Goal: Task Accomplishment & Management: Use online tool/utility

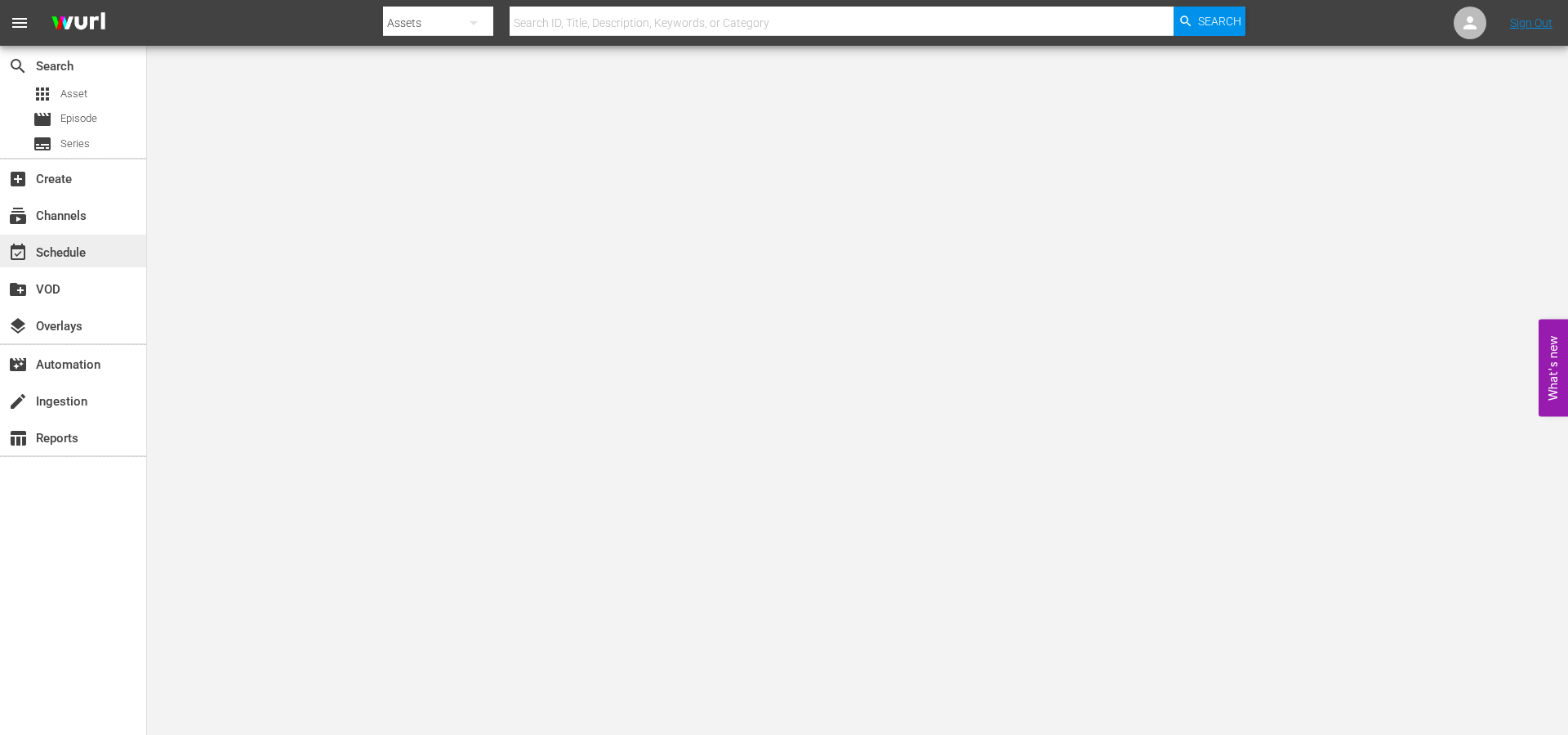
click at [68, 257] on div "event_available Schedule" at bounding box center [45, 249] width 91 height 15
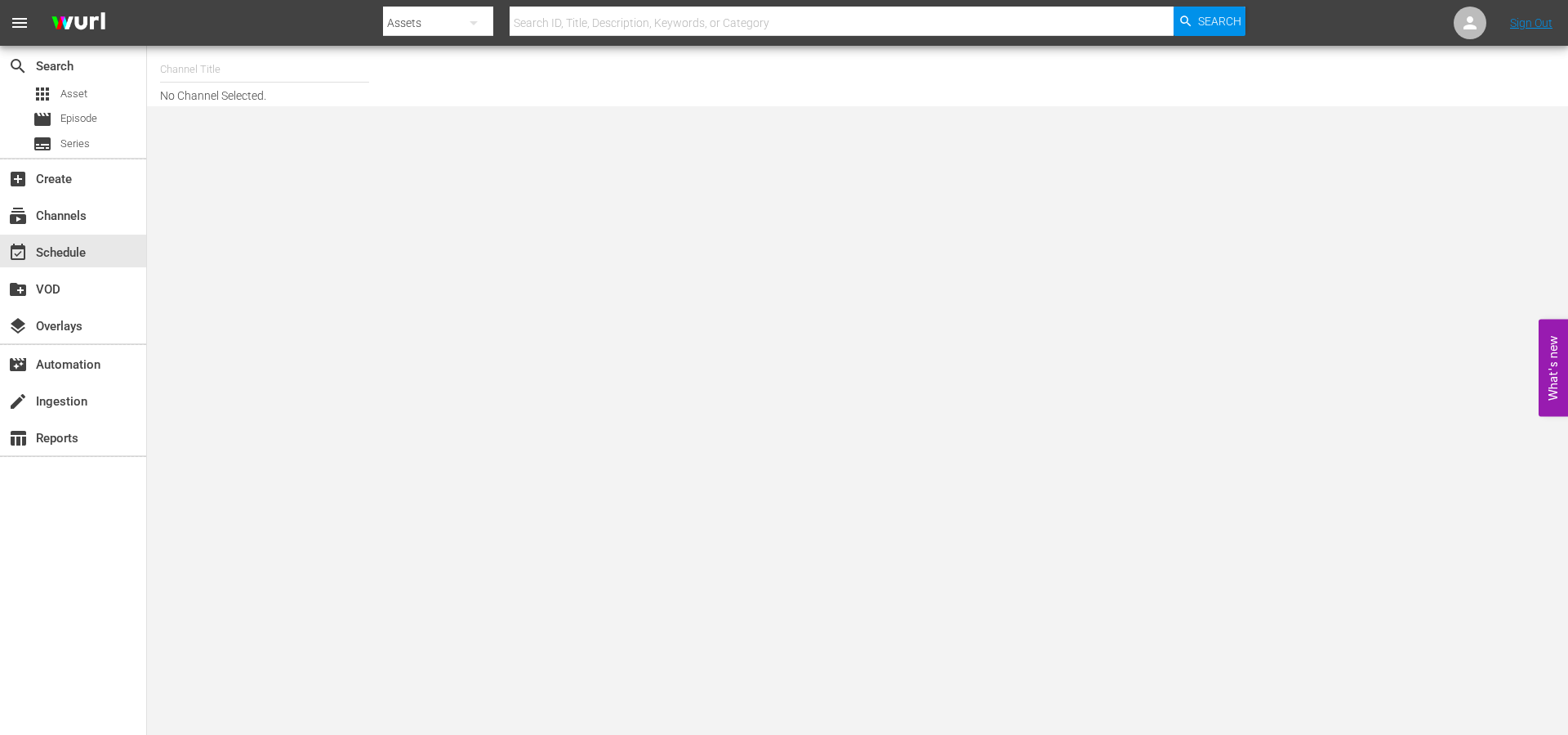
click at [270, 76] on input "text" at bounding box center [264, 69] width 209 height 39
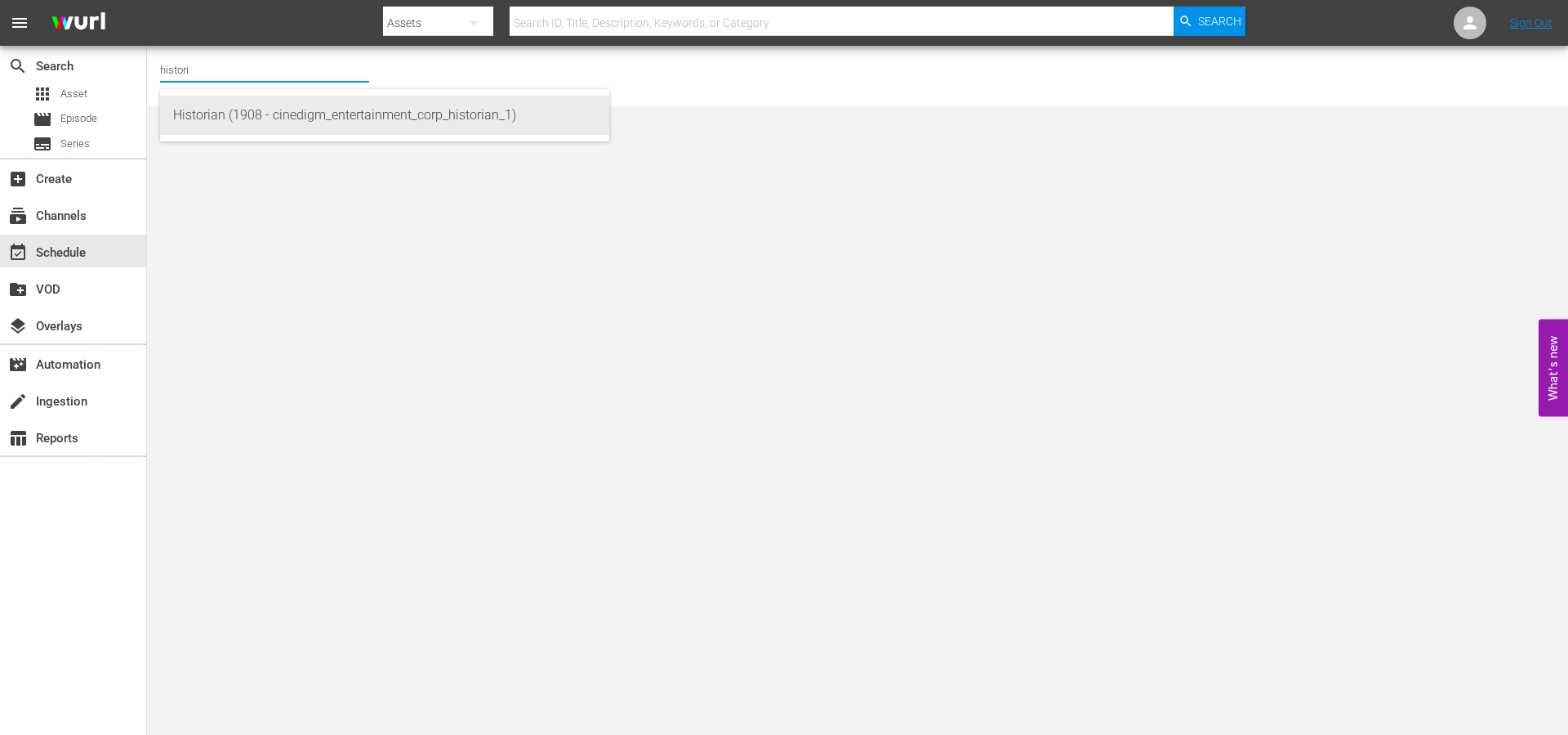
click at [265, 110] on div "Historian (1908 - cinedigm_entertainment_corp_historian_1)" at bounding box center [384, 115] width 423 height 39
type input "Historian (1908 - cinedigm_entertainment_corp_historian_1)"
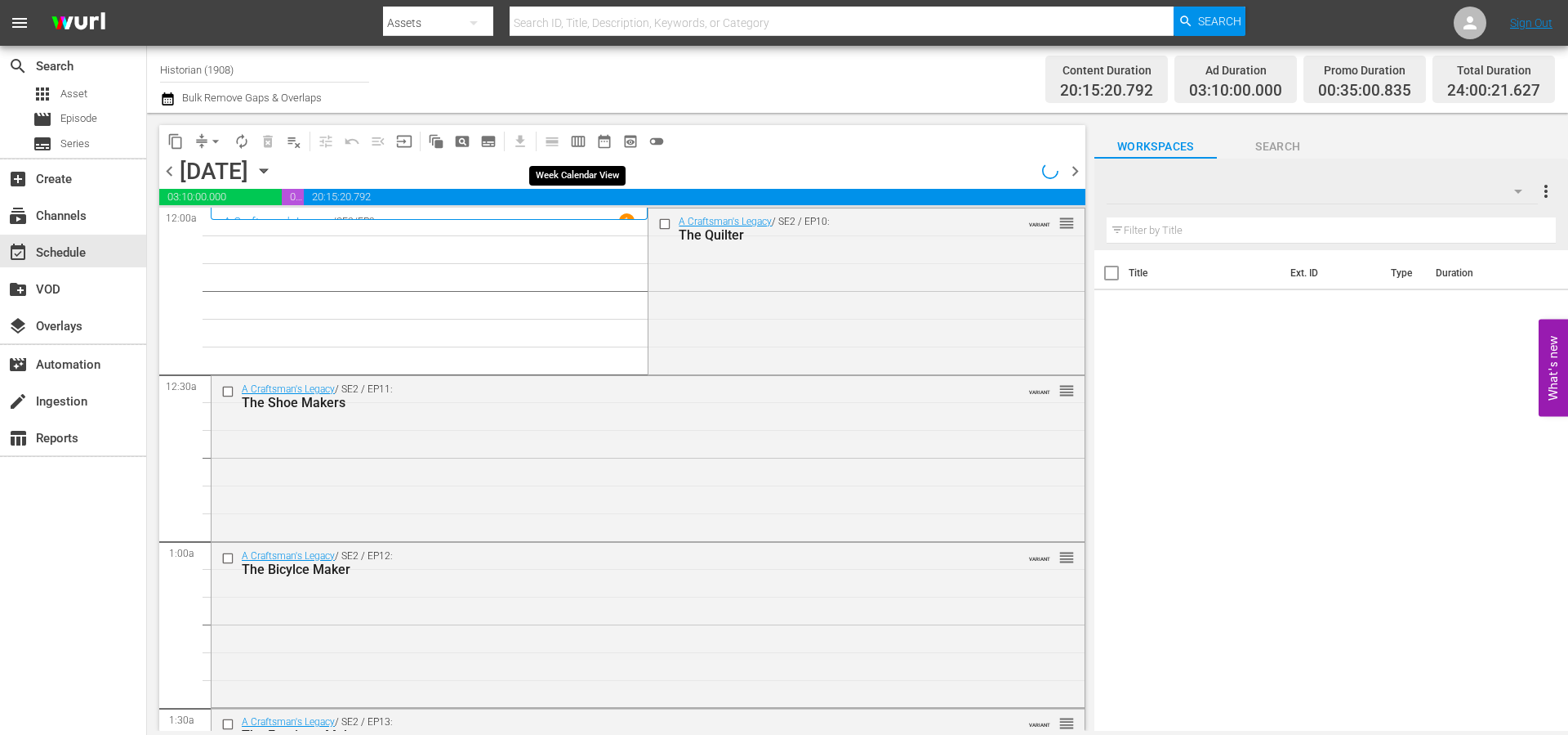
click at [577, 142] on span "calendar_view_week_outlined" at bounding box center [578, 142] width 16 height 16
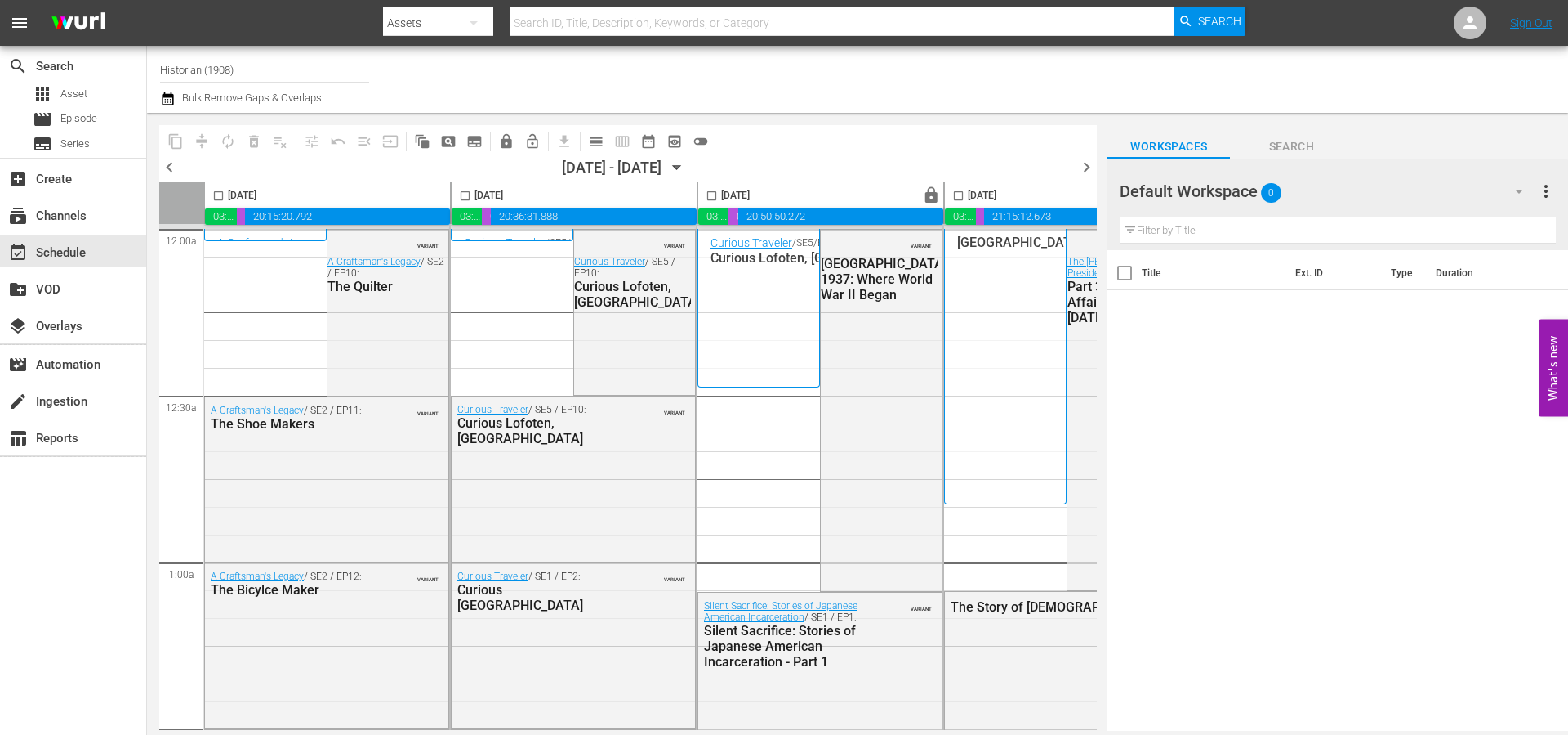
drag, startPoint x: 605, startPoint y: 730, endPoint x: 797, endPoint y: 724, distance: 192.1
click at [797, 724] on div "content_copy compress autorenew_outlined delete_forever_outlined playlist_remov…" at bounding box center [615, 422] width 938 height 618
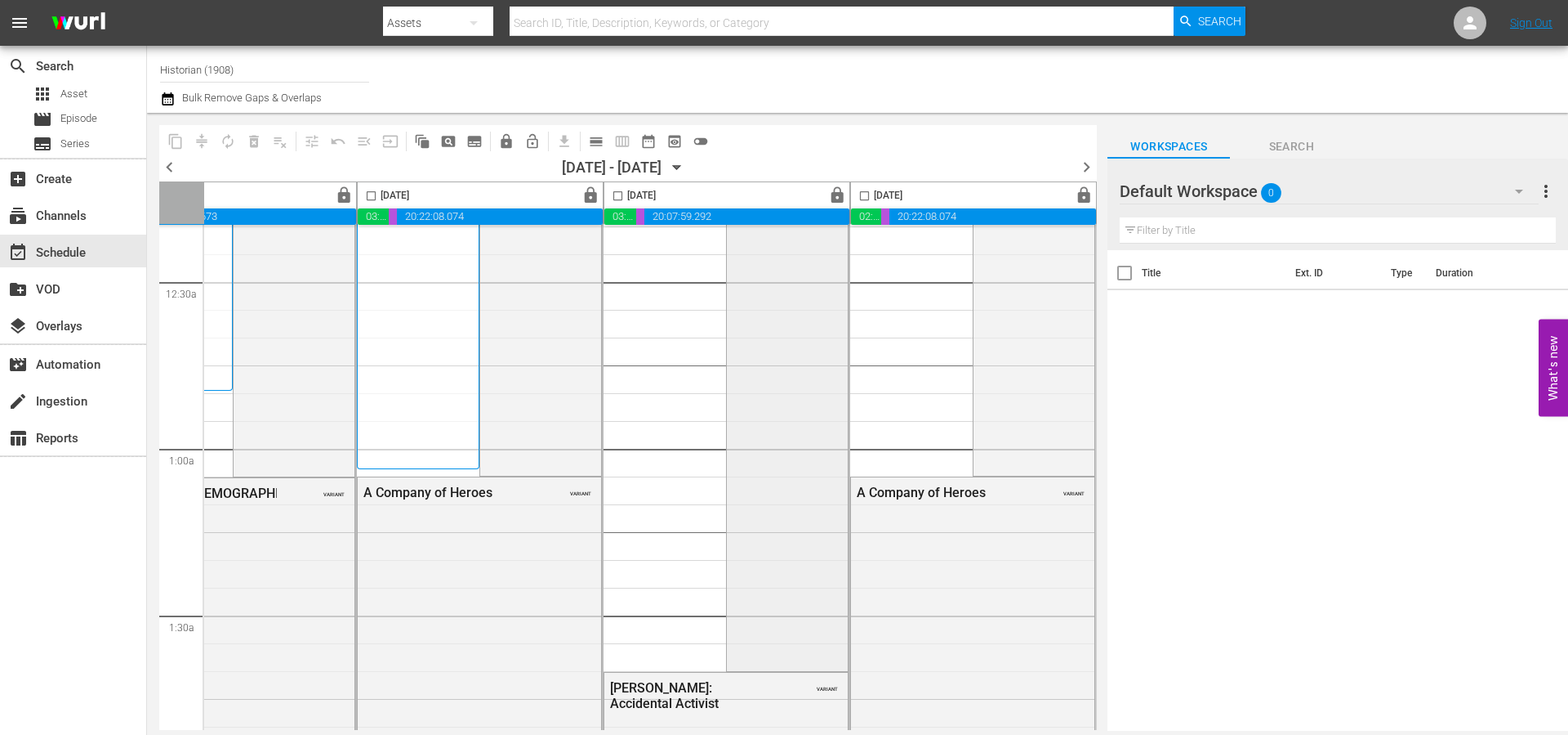
scroll to position [0, 841]
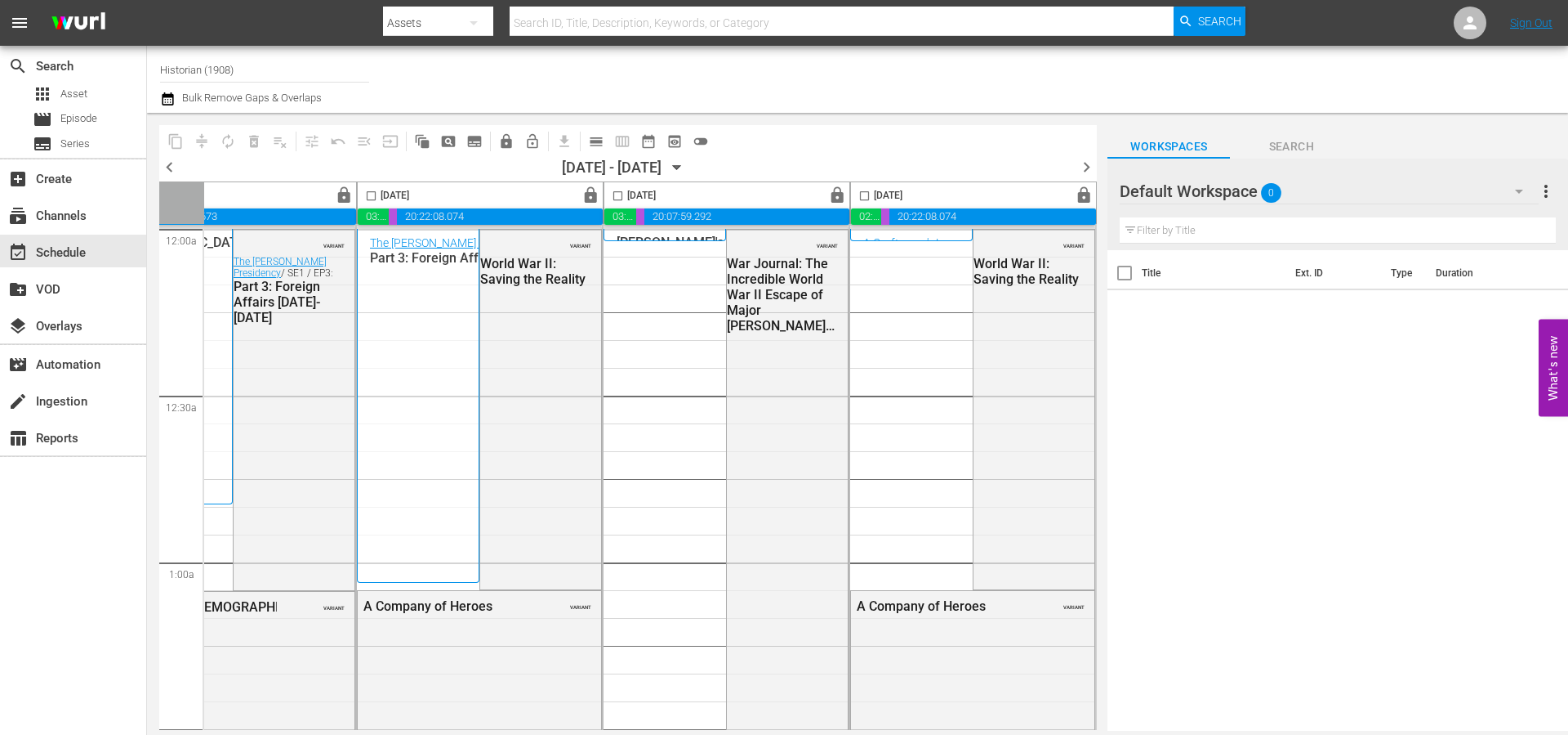
click at [1084, 164] on span "chevron_right" at bounding box center [1086, 166] width 20 height 20
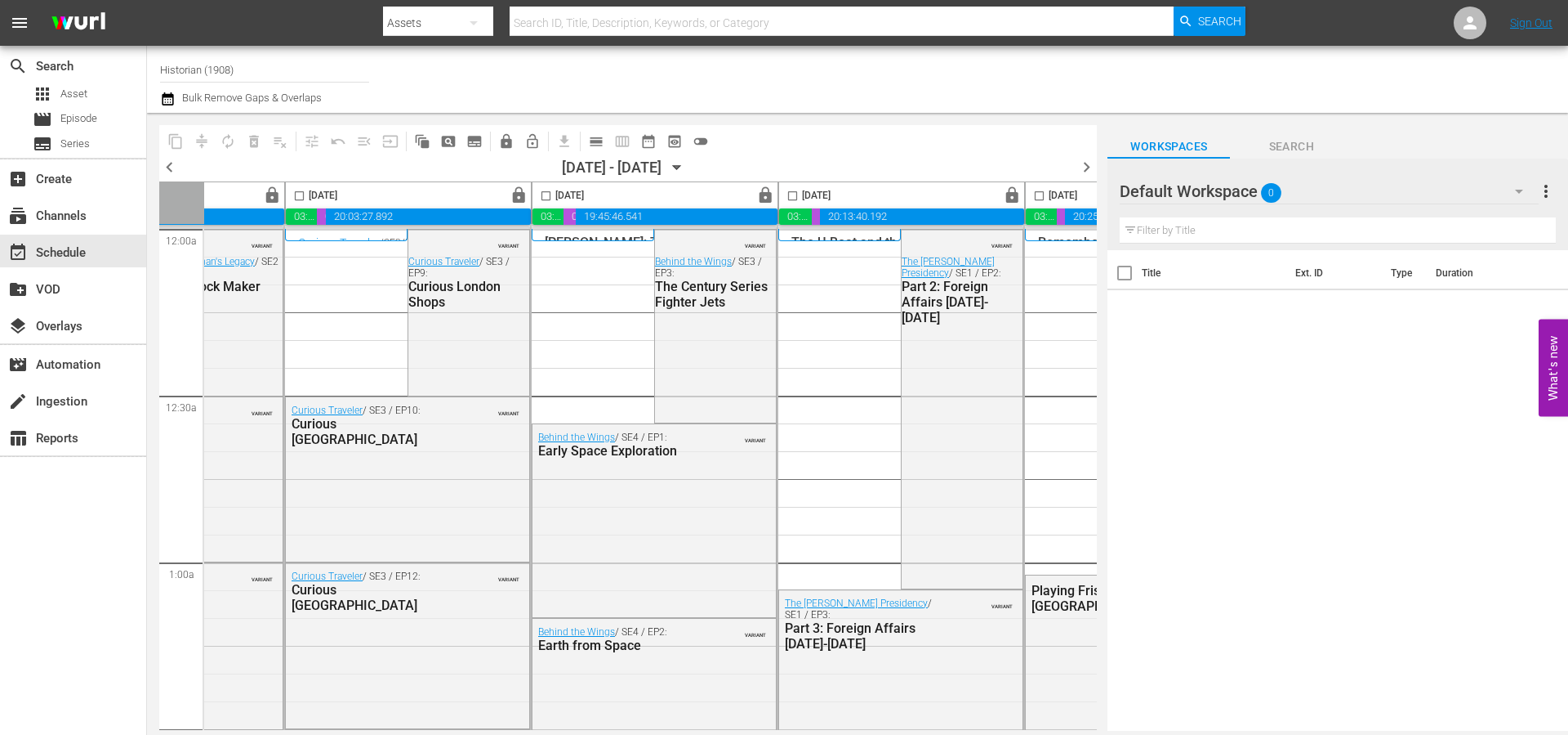
scroll to position [0, 841]
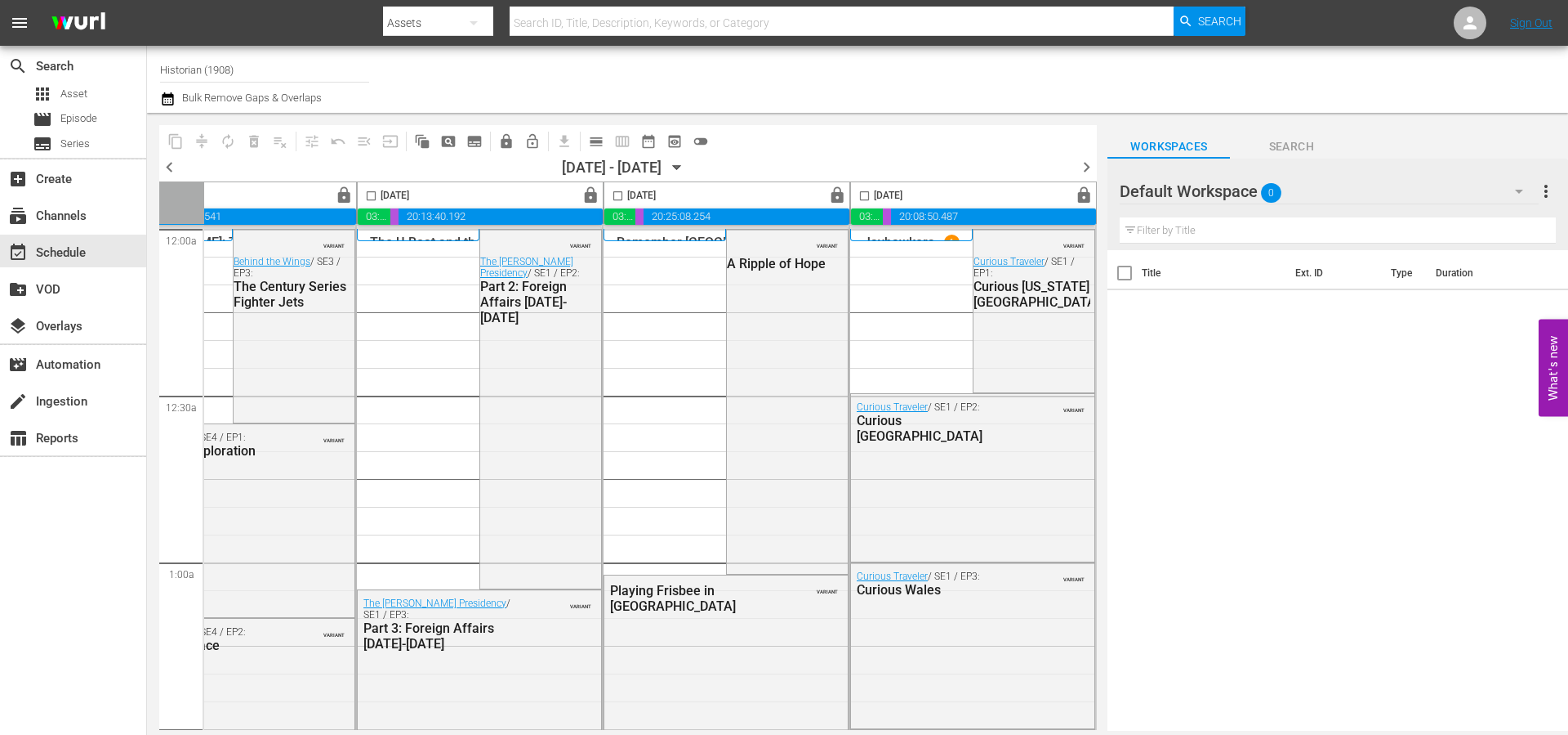
click at [1088, 165] on span "chevron_right" at bounding box center [1086, 166] width 20 height 20
